Goal: Task Accomplishment & Management: Use online tool/utility

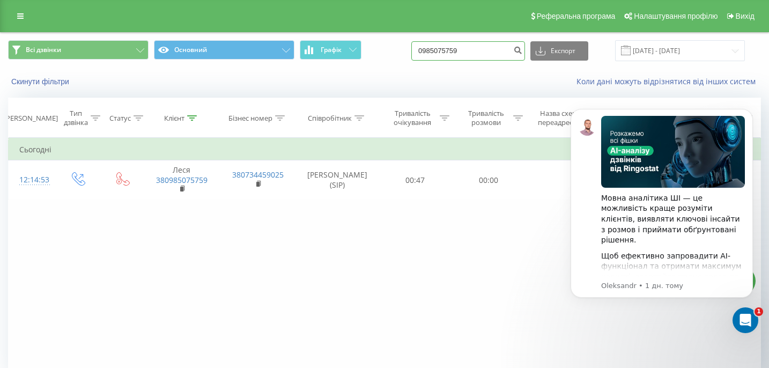
drag, startPoint x: 490, startPoint y: 53, endPoint x: 430, endPoint y: 52, distance: 60.1
click at [430, 52] on div "Всі дзвінки Основний Графік 0985075759 Експорт .csv .xls .xlsx [DATE] - [DATE]" at bounding box center [384, 50] width 753 height 21
paste input "0509331035"
type input "0509331035"
